Goal: Information Seeking & Learning: Learn about a topic

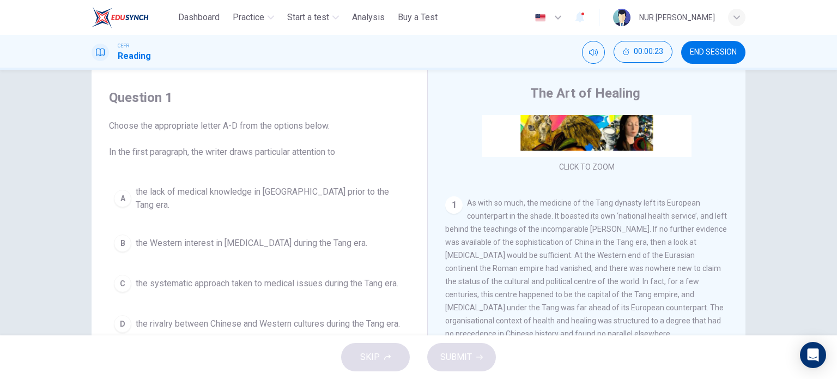
scroll to position [150, 0]
drag, startPoint x: 662, startPoint y: 198, endPoint x: 673, endPoint y: 208, distance: 14.3
click at [673, 208] on div "1 As with so much, the medicine of the Tang dynasty left its European counterpa…" at bounding box center [586, 266] width 283 height 144
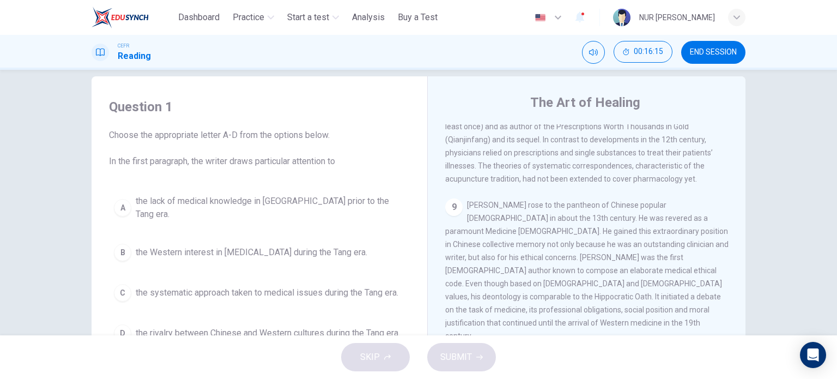
scroll to position [5, 0]
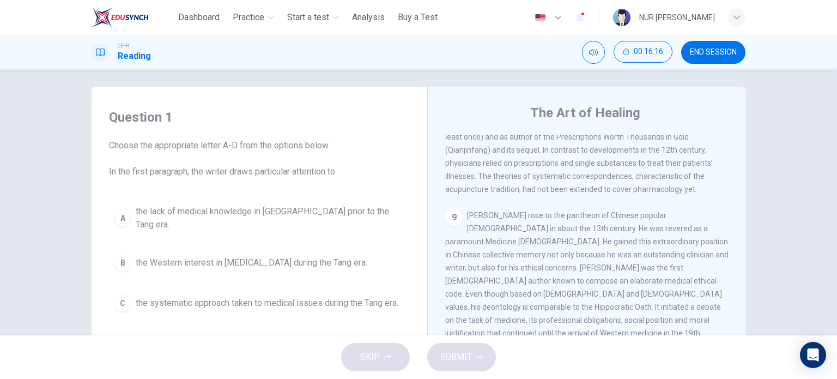
click at [739, 171] on div "CLICK TO ZOOM Click to Zoom 1 As with so much, the medicine of the Tang dynasty…" at bounding box center [593, 300] width 297 height 331
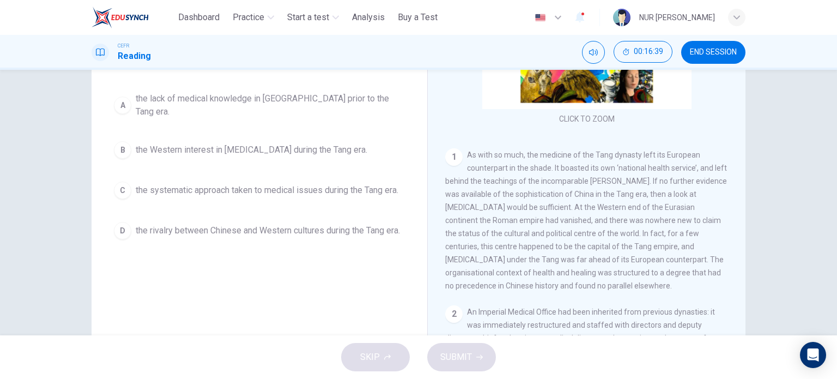
scroll to position [115, 0]
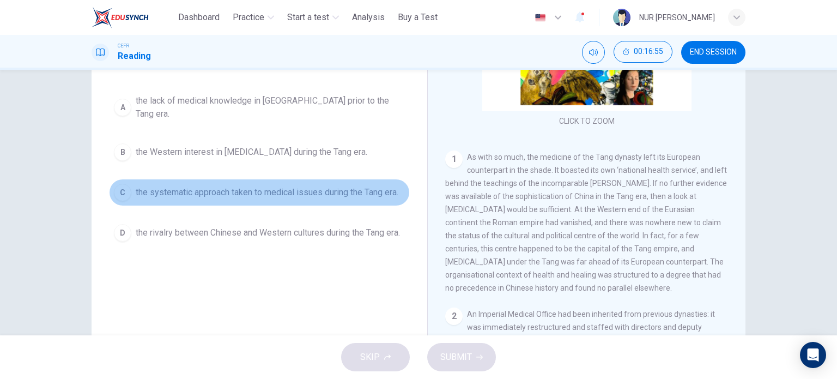
click at [389, 186] on span "the systematic approach taken to medical issues during the Tang era." at bounding box center [267, 192] width 263 height 13
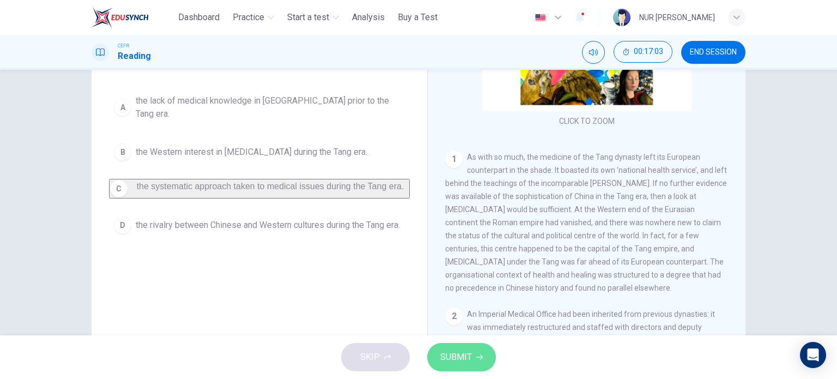
click at [458, 357] on span "SUBMIT" at bounding box center [456, 356] width 32 height 15
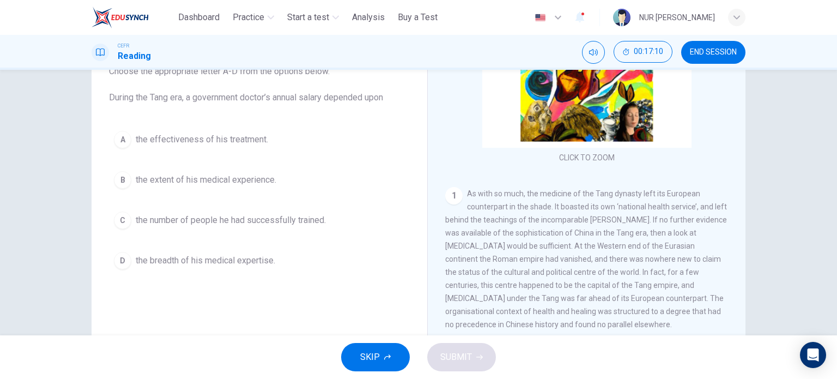
scroll to position [83, 0]
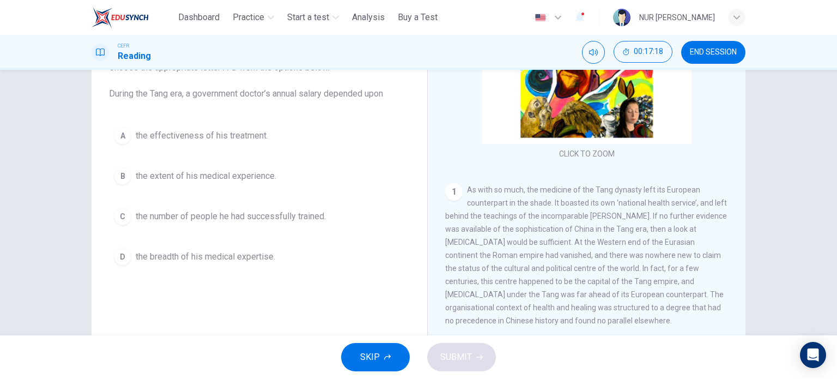
click at [174, 140] on span "the effectiveness of his treatment." at bounding box center [202, 135] width 132 height 13
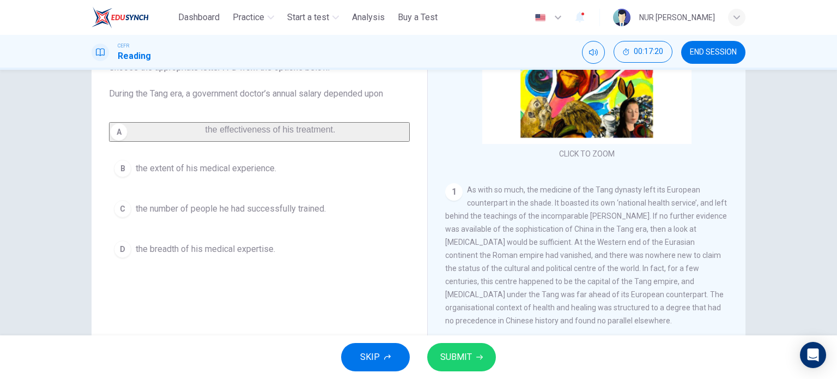
click at [449, 361] on span "SUBMIT" at bounding box center [456, 356] width 32 height 15
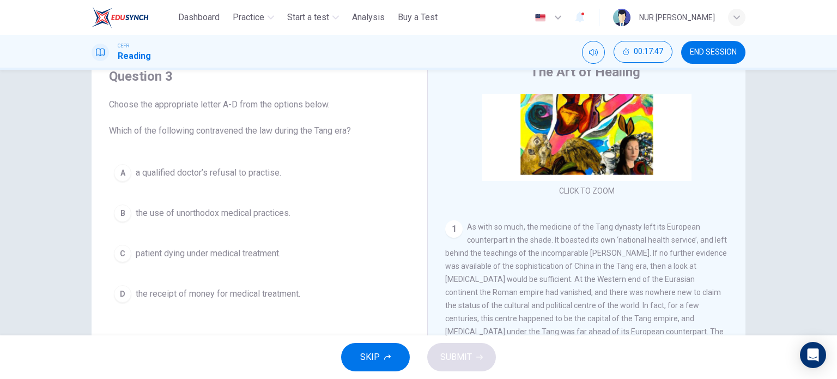
scroll to position [52, 0]
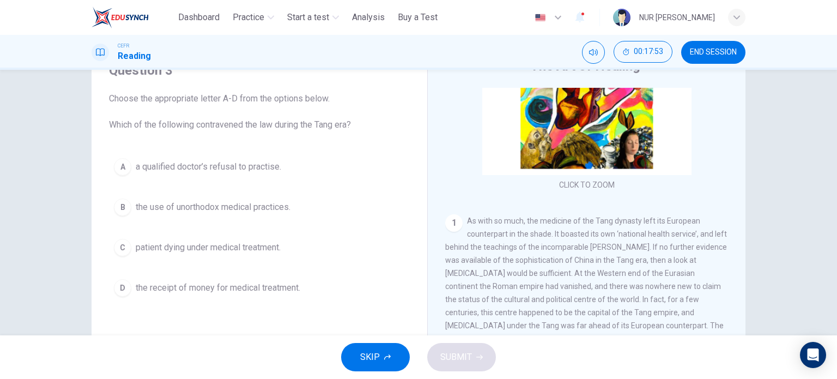
click at [191, 204] on span "the use of unorthodox medical practices." at bounding box center [213, 206] width 155 height 13
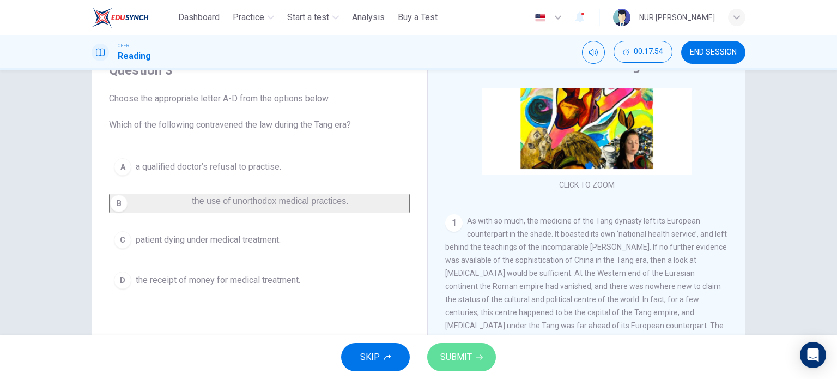
click at [482, 357] on button "SUBMIT" at bounding box center [461, 357] width 69 height 28
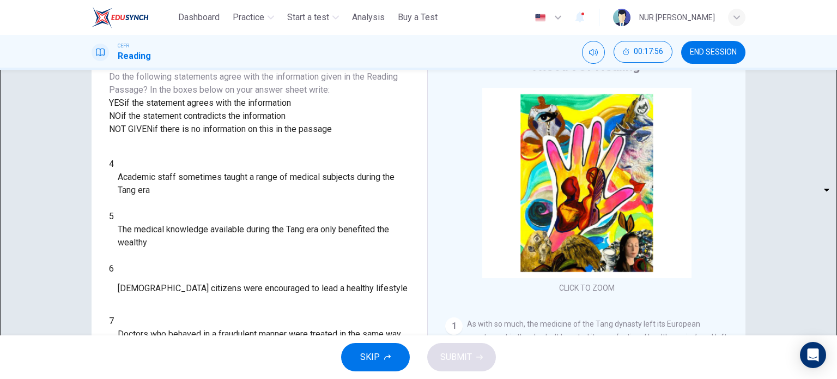
scroll to position [48, 0]
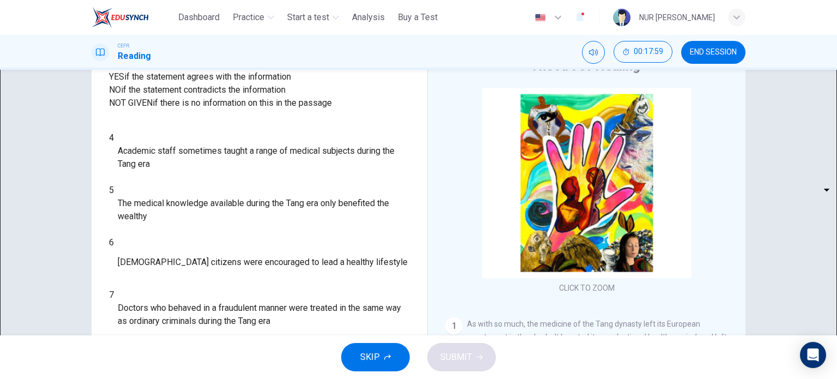
click at [168, 204] on body "This site uses cookies, as explained in our Privacy Policy . If you agree to th…" at bounding box center [418, 189] width 837 height 379
click at [162, 378] on li "YES" at bounding box center [418, 385] width 837 height 13
type input "***"
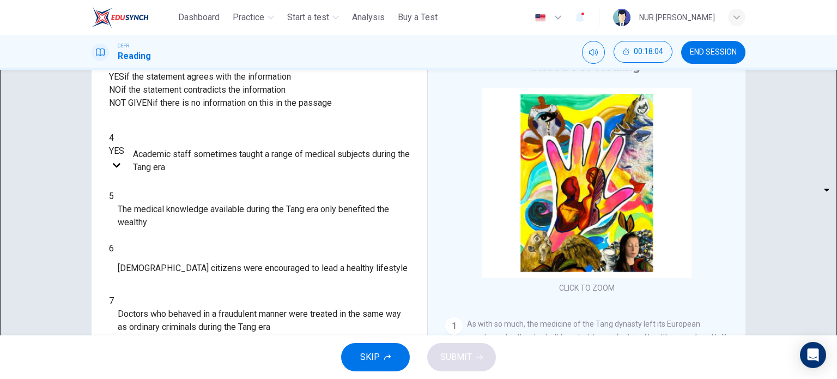
click at [167, 231] on body "This site uses cookies, as explained in our Privacy Policy . If you agree to th…" at bounding box center [418, 189] width 837 height 379
type input "**"
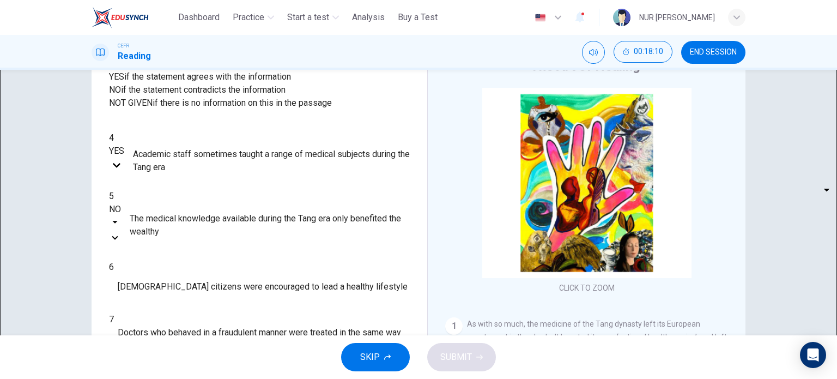
click at [163, 236] on body "This site uses cookies, as explained in our Privacy Policy . If you agree to th…" at bounding box center [418, 189] width 837 height 379
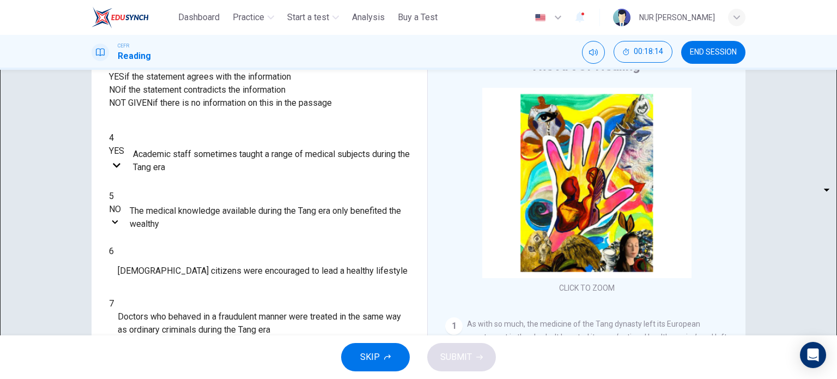
click at [163, 266] on body "This site uses cookies, as explained in our Privacy Policy . If you agree to th…" at bounding box center [418, 189] width 837 height 379
type input "*********"
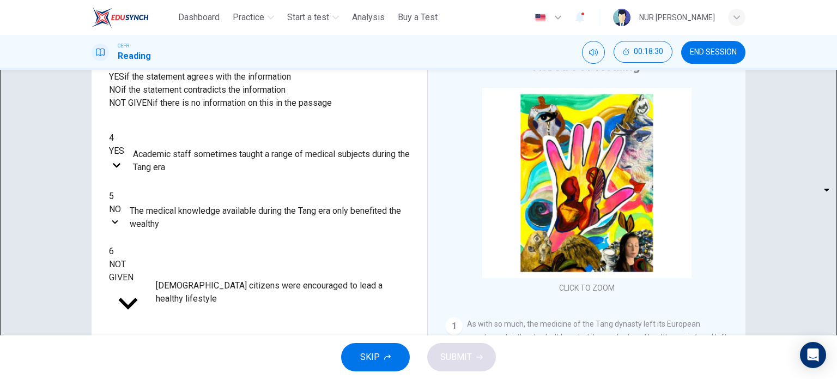
click at [179, 294] on body "This site uses cookies, as explained in our Privacy Policy . If you agree to th…" at bounding box center [418, 189] width 837 height 379
click at [171, 289] on body "This site uses cookies, as explained in our Privacy Policy . If you agree to th…" at bounding box center [418, 189] width 837 height 379
click at [165, 378] on li "YES" at bounding box center [418, 385] width 837 height 13
type input "***"
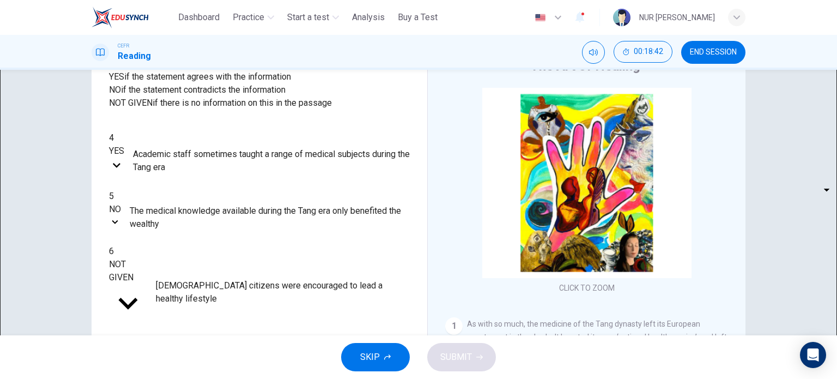
scroll to position [59, 0]
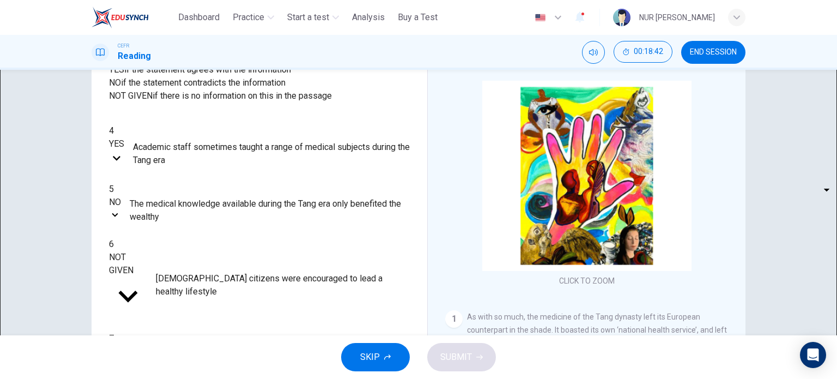
click at [179, 325] on body "This site uses cookies, as explained in our Privacy Policy . If you agree to th…" at bounding box center [418, 189] width 837 height 379
type input "*********"
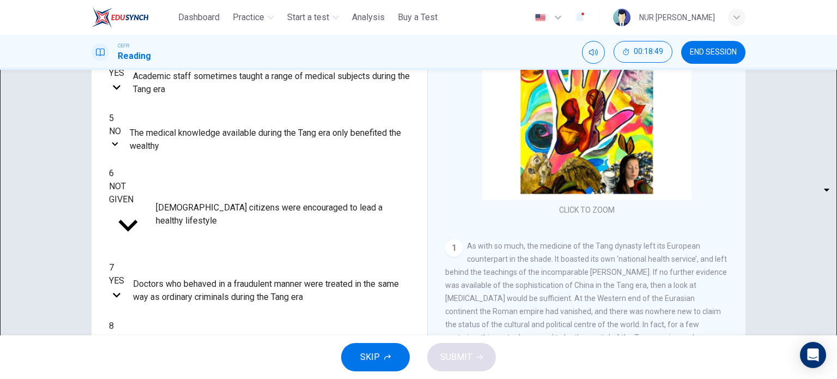
scroll to position [157, 0]
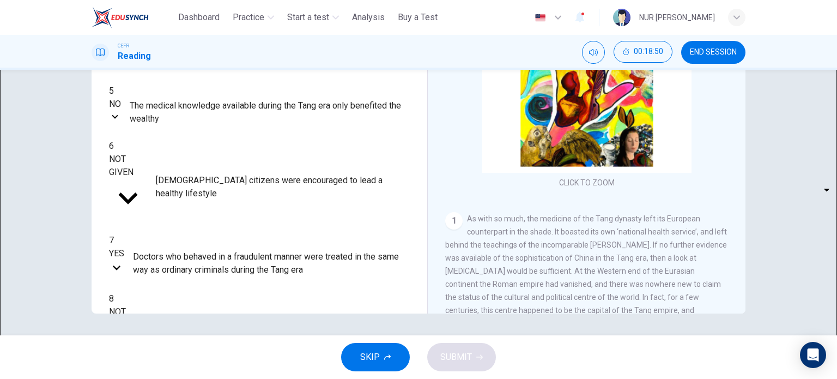
click at [174, 252] on body "This site uses cookies, as explained in our Privacy Policy . If you agree to th…" at bounding box center [418, 189] width 837 height 379
click at [159, 252] on body "This site uses cookies, as explained in our Privacy Policy . If you agree to th…" at bounding box center [418, 189] width 837 height 379
type input "**"
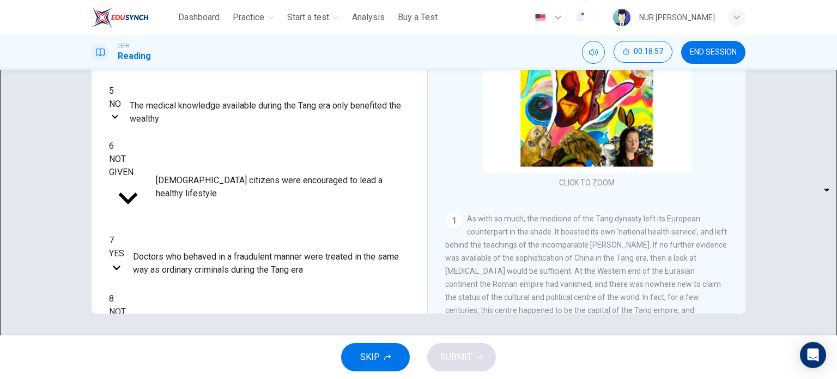
click at [162, 284] on body "This site uses cookies, as explained in our Privacy Policy . If you agree to th…" at bounding box center [418, 189] width 837 height 379
type input "**"
click at [465, 358] on span "SUBMIT" at bounding box center [456, 356] width 32 height 15
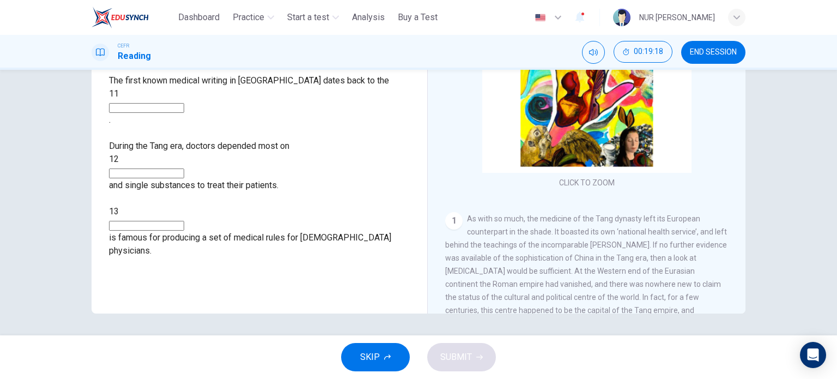
click at [740, 120] on div "The Art of Healing CLICK TO ZOOM Click to Zoom 1 As with so much, the medicine …" at bounding box center [586, 133] width 318 height 396
click at [741, 120] on div "The Art of Healing CLICK TO ZOOM Click to Zoom 1 As with so much, the medicine …" at bounding box center [586, 133] width 318 height 396
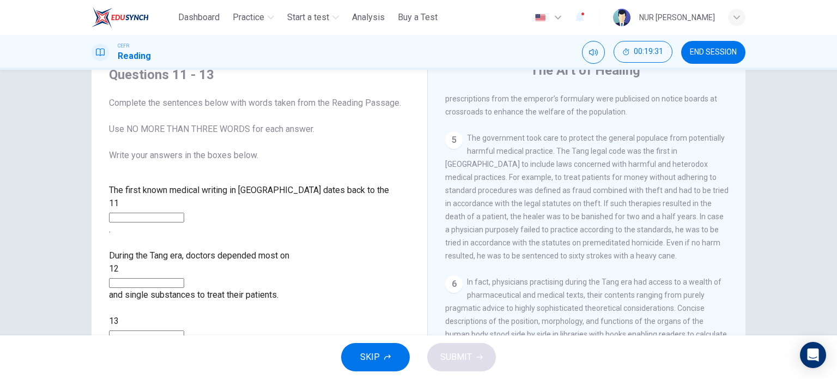
scroll to position [702, 0]
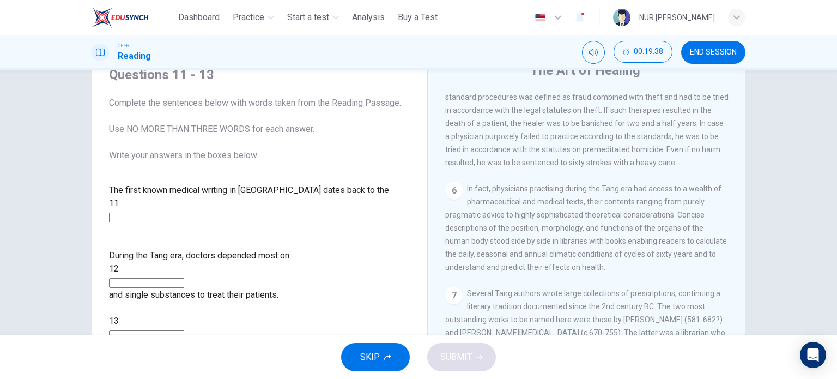
click at [184, 212] on input at bounding box center [146, 217] width 75 height 10
click at [386, 357] on icon "button" at bounding box center [387, 357] width 7 height 7
